Goal: Task Accomplishment & Management: Use online tool/utility

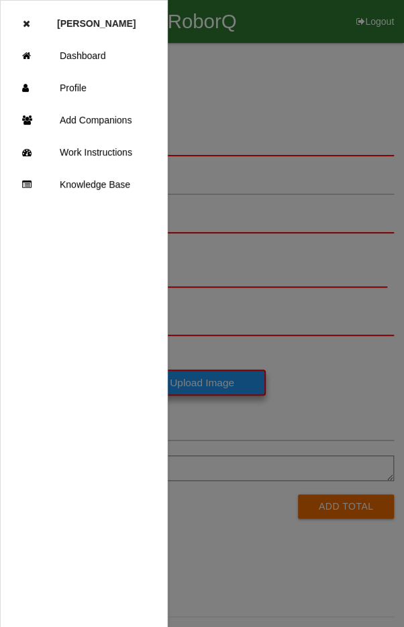
click at [103, 53] on link "Dashboard" at bounding box center [84, 56] width 166 height 32
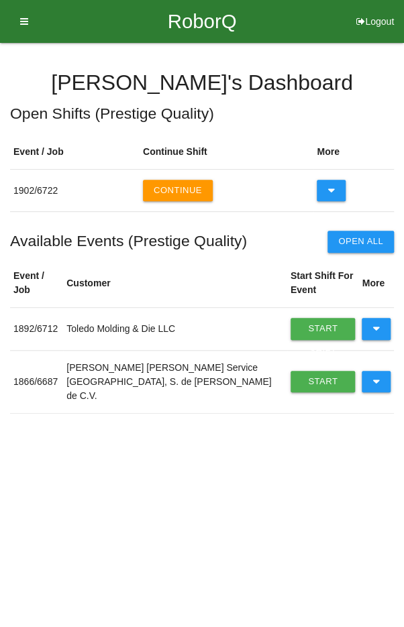
click at [375, 318] on icon at bounding box center [375, 328] width 7 height 21
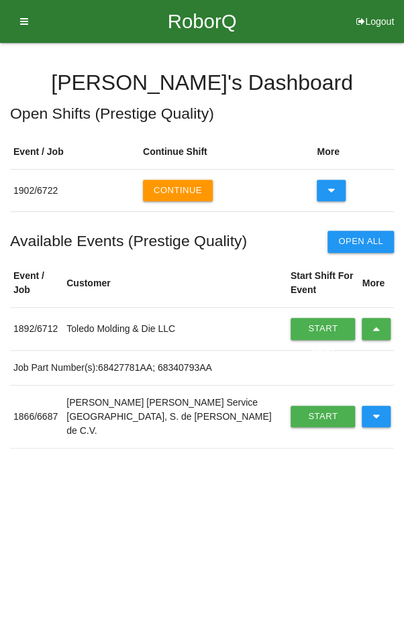
click at [373, 318] on icon at bounding box center [375, 328] width 7 height 21
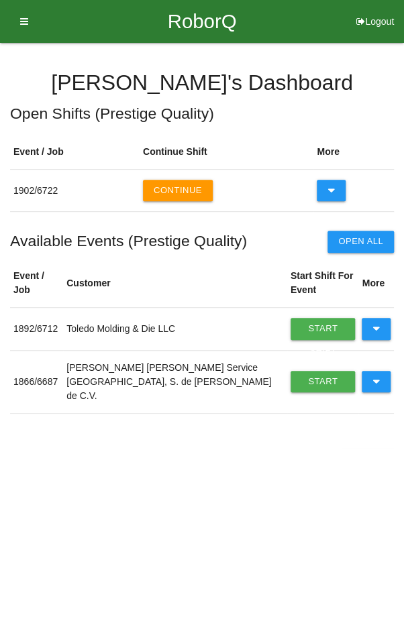
click at [382, 371] on button at bounding box center [375, 381] width 29 height 21
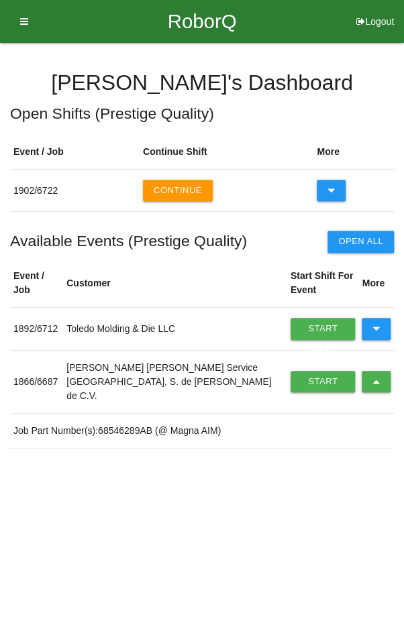
click at [306, 371] on link "Start Shift" at bounding box center [322, 381] width 65 height 21
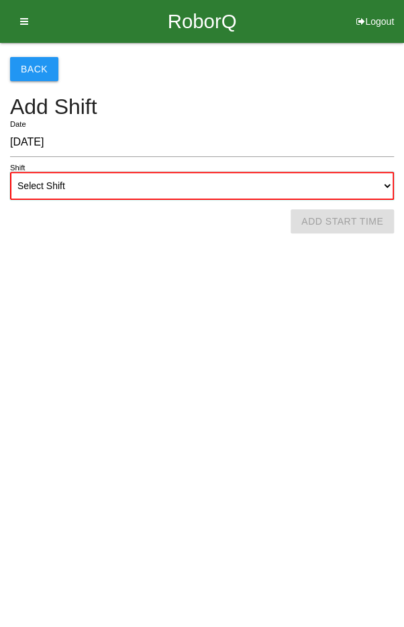
click at [231, 180] on select "Select Shift 1st Shift 2nd Shift 3rd Shift 4th Shift" at bounding box center [201, 186] width 383 height 28
select select "2"
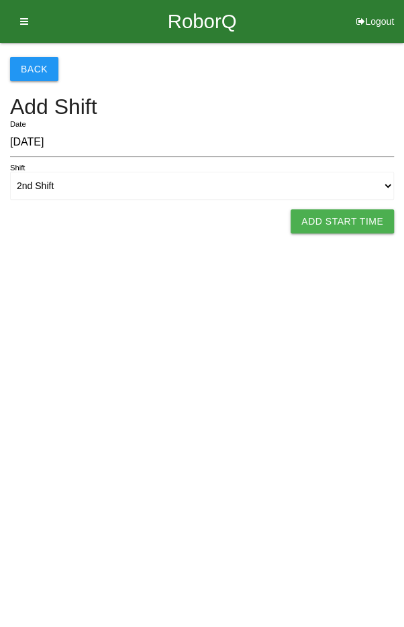
click at [347, 216] on button "Add Start Time" at bounding box center [341, 221] width 103 height 24
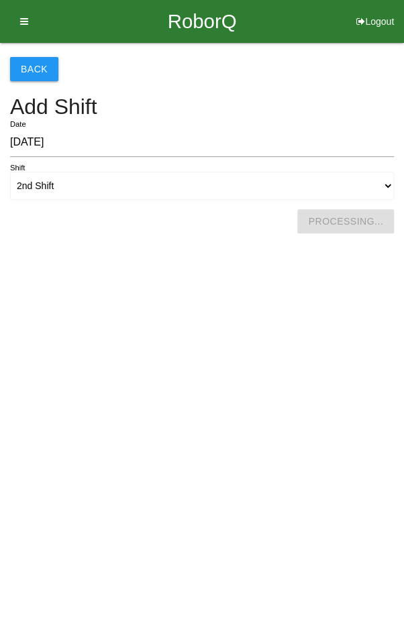
select select "5"
select select "53"
select select "2"
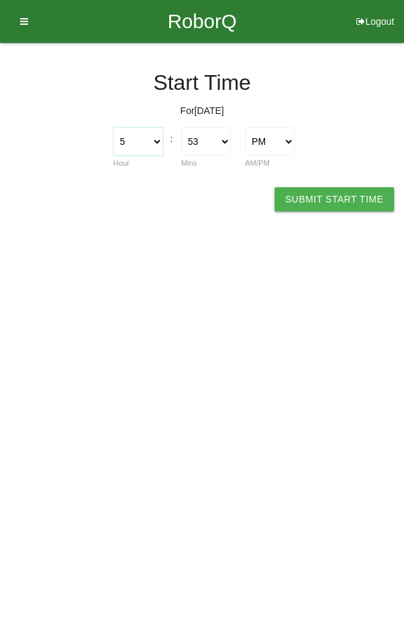
click at [132, 139] on select "1 2 3 4 5 6 7 8 9 10 11 12" at bounding box center [138, 141] width 50 height 28
select select "2"
click at [217, 139] on select "00 01 02 03 04 05 06 07 08 09 10 11 12 13 14 15 16 17 18 19 20 21 22 23 24 25 2…" at bounding box center [206, 141] width 50 height 28
select select "0"
click at [321, 190] on button "Submit Start Time" at bounding box center [333, 199] width 119 height 24
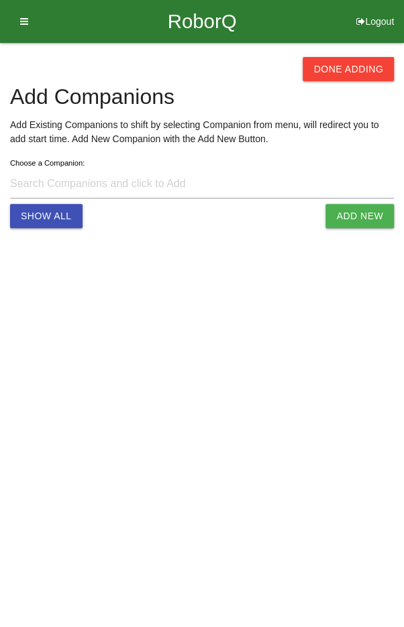
click at [353, 68] on button "Done Adding" at bounding box center [347, 69] width 91 height 24
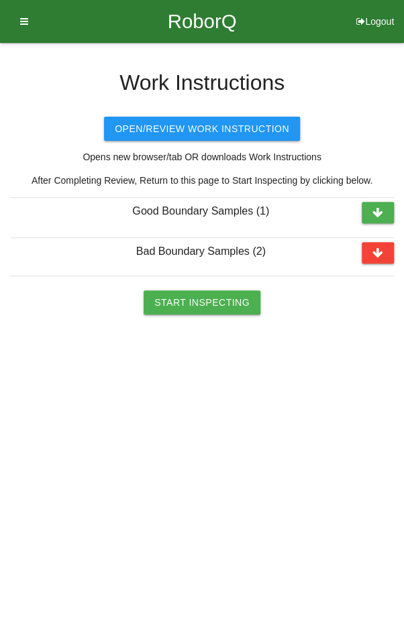
click at [195, 301] on button "Start Inspecting" at bounding box center [201, 302] width 117 height 24
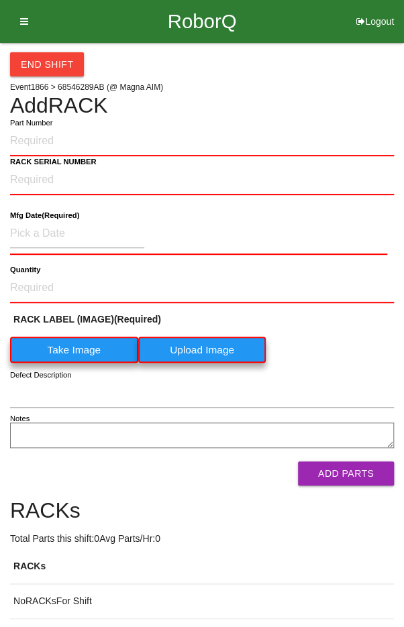
click at [322, 144] on input "Part Number" at bounding box center [201, 141] width 383 height 29
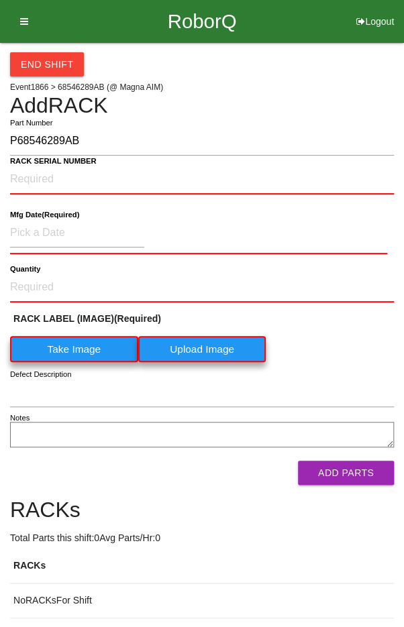
type input "P68546289AB"
click at [38, 175] on NUMBER "RACK SERIAL NUMBER" at bounding box center [201, 179] width 383 height 29
